Goal: Transaction & Acquisition: Purchase product/service

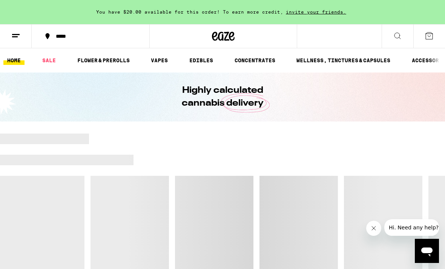
click at [397, 40] on button at bounding box center [398, 37] width 32 height 24
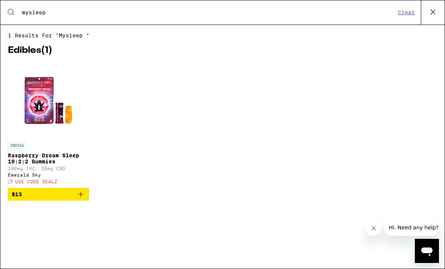
type input "mysleep"
click at [213, 90] on div "INDICA Raspberry Dream Sleep 10:2:2 Gummies 100mg THC: 20mg CBD Emerald Sky Dea…" at bounding box center [222, 137] width 429 height 149
click at [44, 106] on img "Open page for Raspberry Dream Sleep 10:2:2 Gummies from Emerald Sky" at bounding box center [48, 100] width 75 height 75
